Goal: Find specific page/section: Find specific page/section

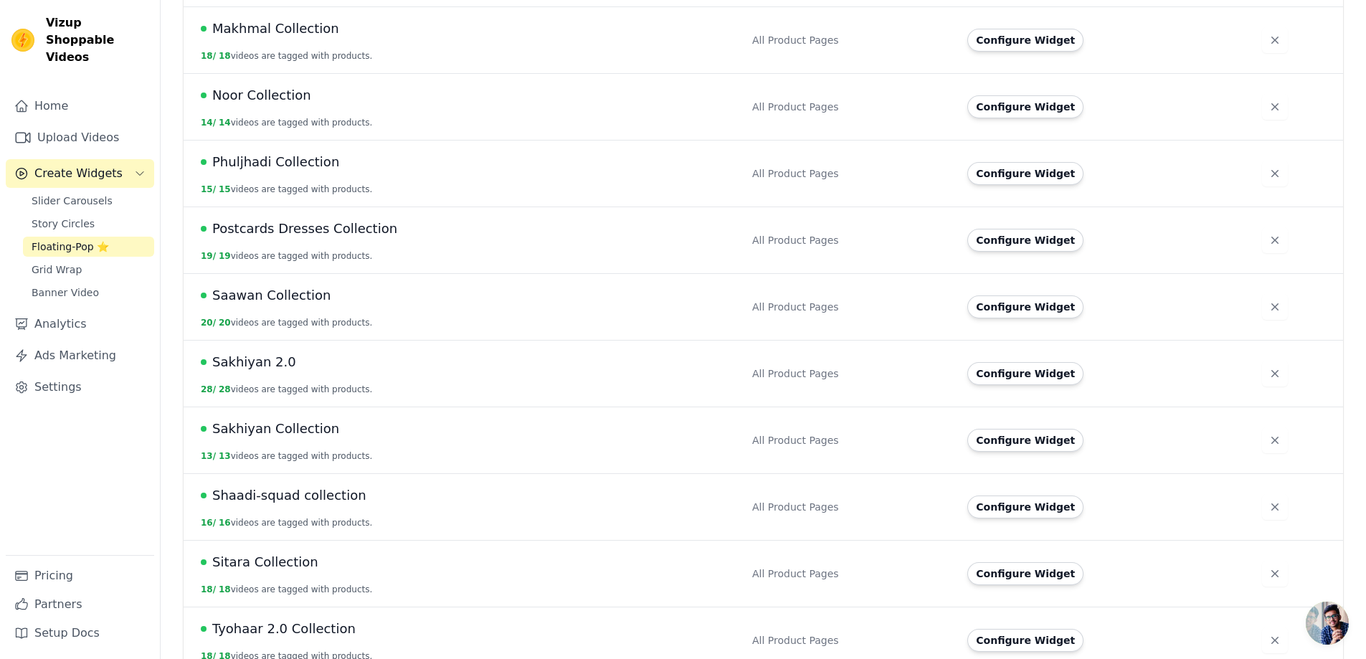
scroll to position [1434, 0]
click at [265, 218] on span "Postcards Dresses Collection" at bounding box center [304, 228] width 185 height 20
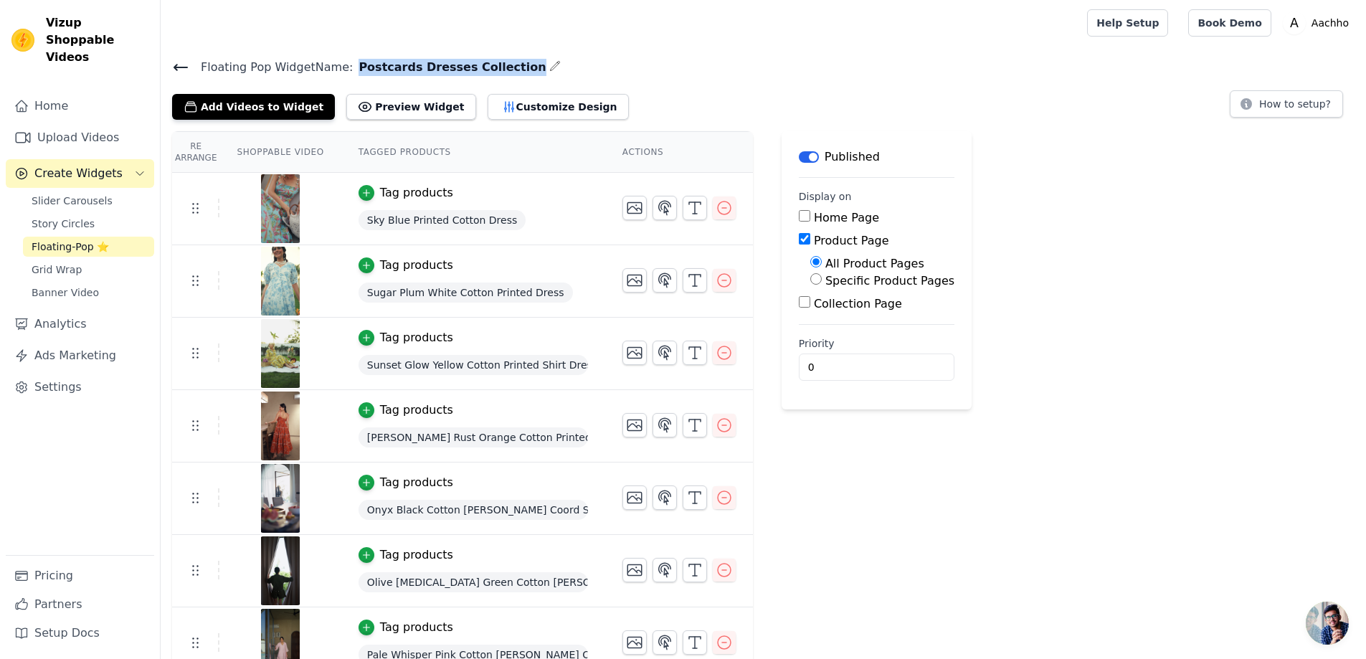
drag, startPoint x: 348, startPoint y: 67, endPoint x: 492, endPoint y: 70, distance: 143.4
click at [492, 70] on span "Postcards Dresses Collection" at bounding box center [449, 67] width 193 height 17
copy span "Postcards Dresses Collection"
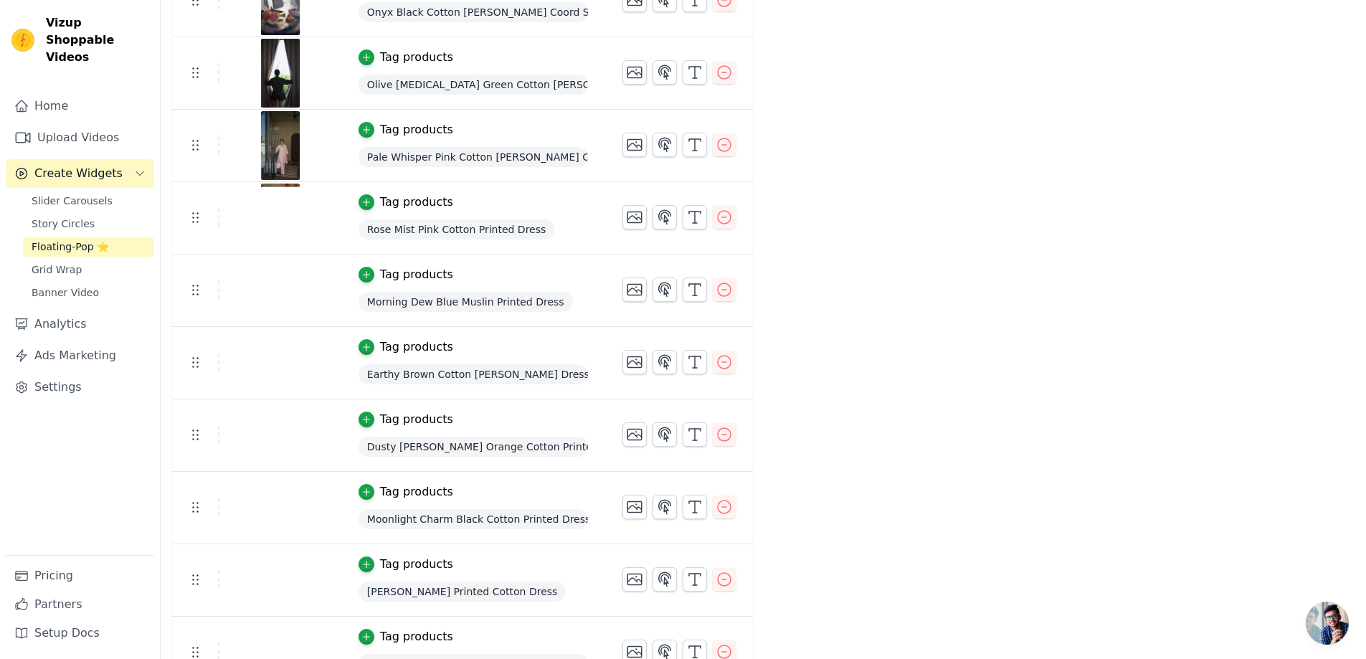
scroll to position [244, 0]
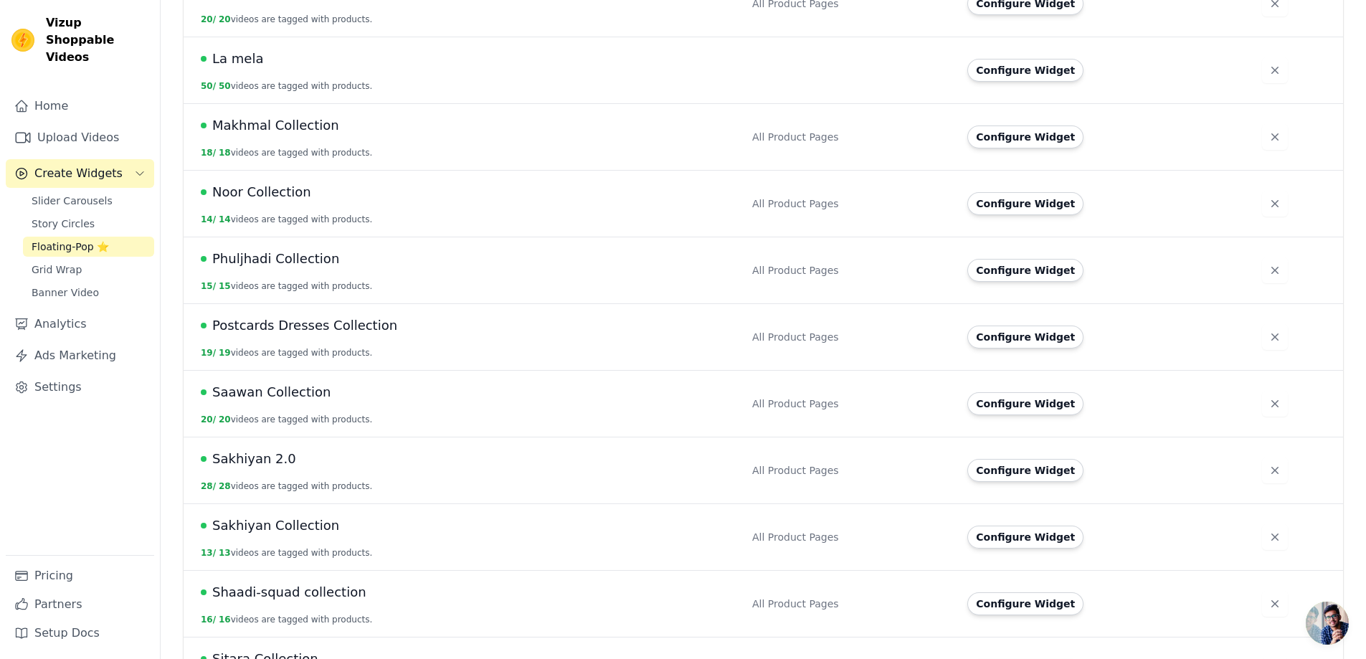
scroll to position [1362, 0]
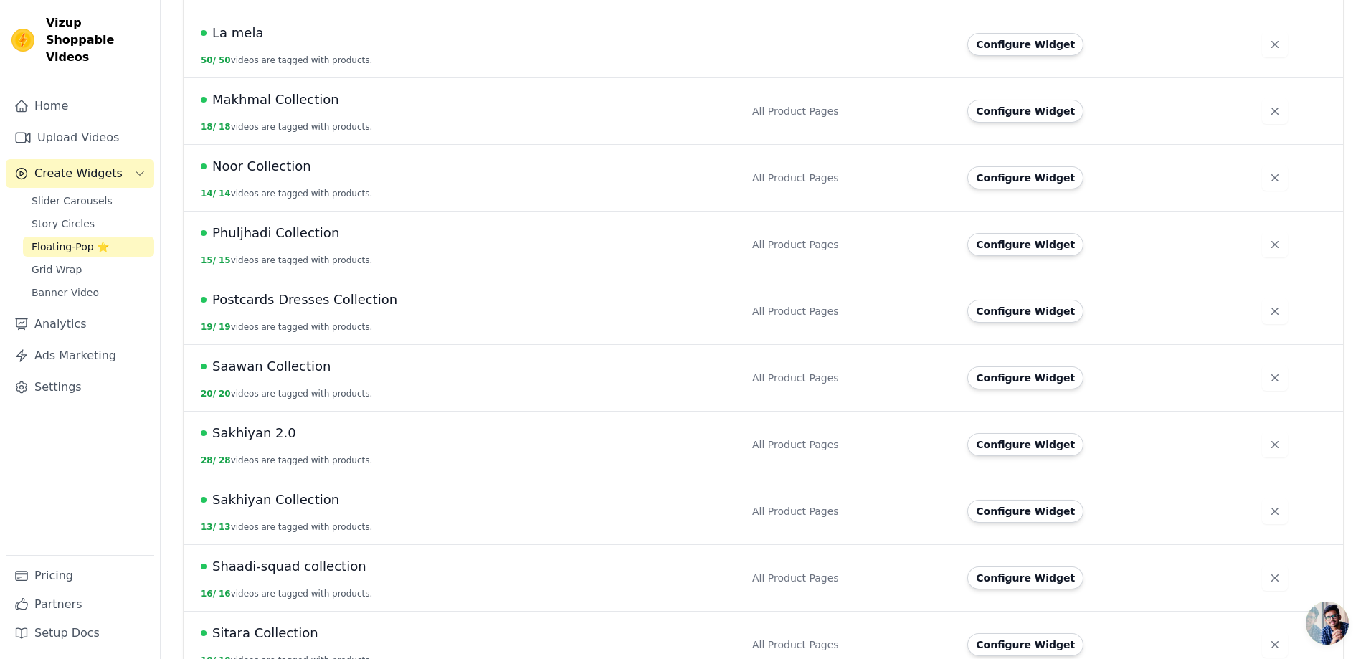
click at [271, 290] on span "Postcards Dresses Collection" at bounding box center [304, 300] width 185 height 20
